Goal: Check status: Check status

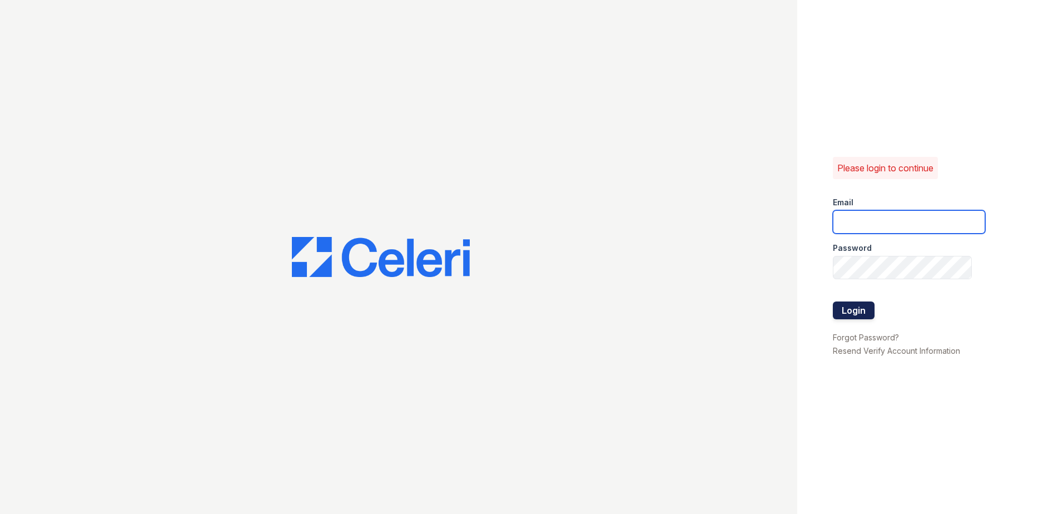
type input "[EMAIL_ADDRESS][DOMAIN_NAME]"
click at [863, 311] on button "Login" at bounding box center [854, 310] width 42 height 18
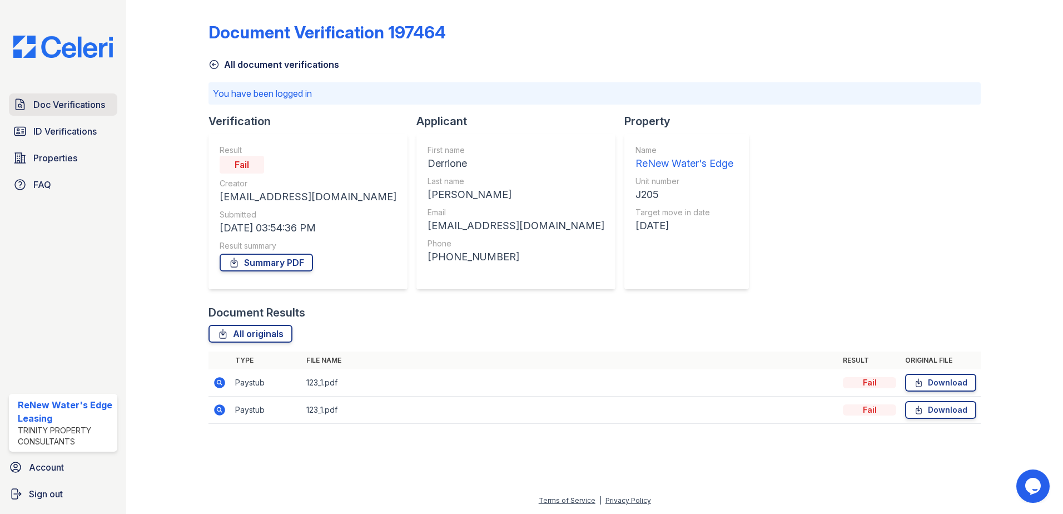
click at [57, 103] on span "Doc Verifications" at bounding box center [69, 104] width 72 height 13
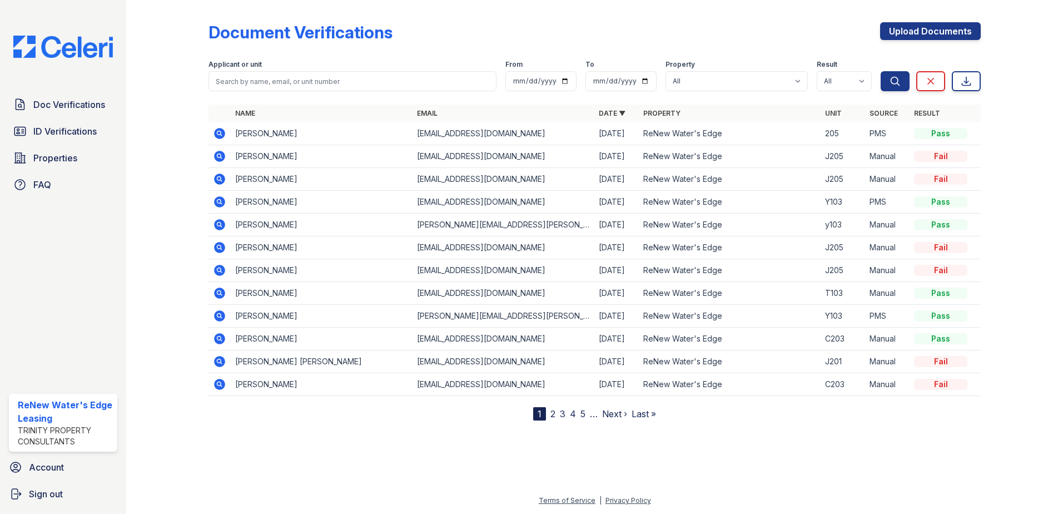
click at [215, 293] on icon at bounding box center [219, 292] width 11 height 11
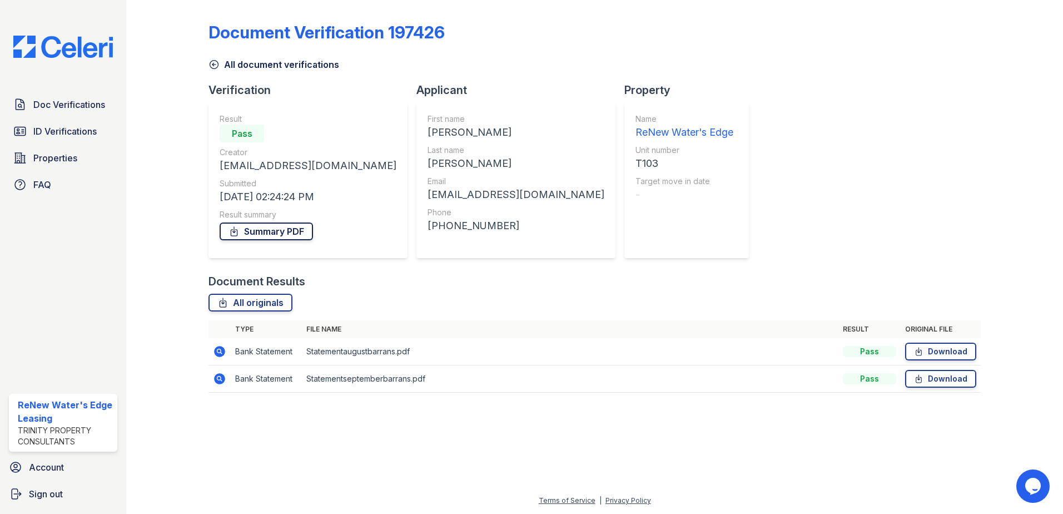
click at [278, 229] on link "Summary PDF" at bounding box center [266, 231] width 93 height 18
click at [223, 351] on icon at bounding box center [219, 351] width 11 height 11
